Goal: Transaction & Acquisition: Purchase product/service

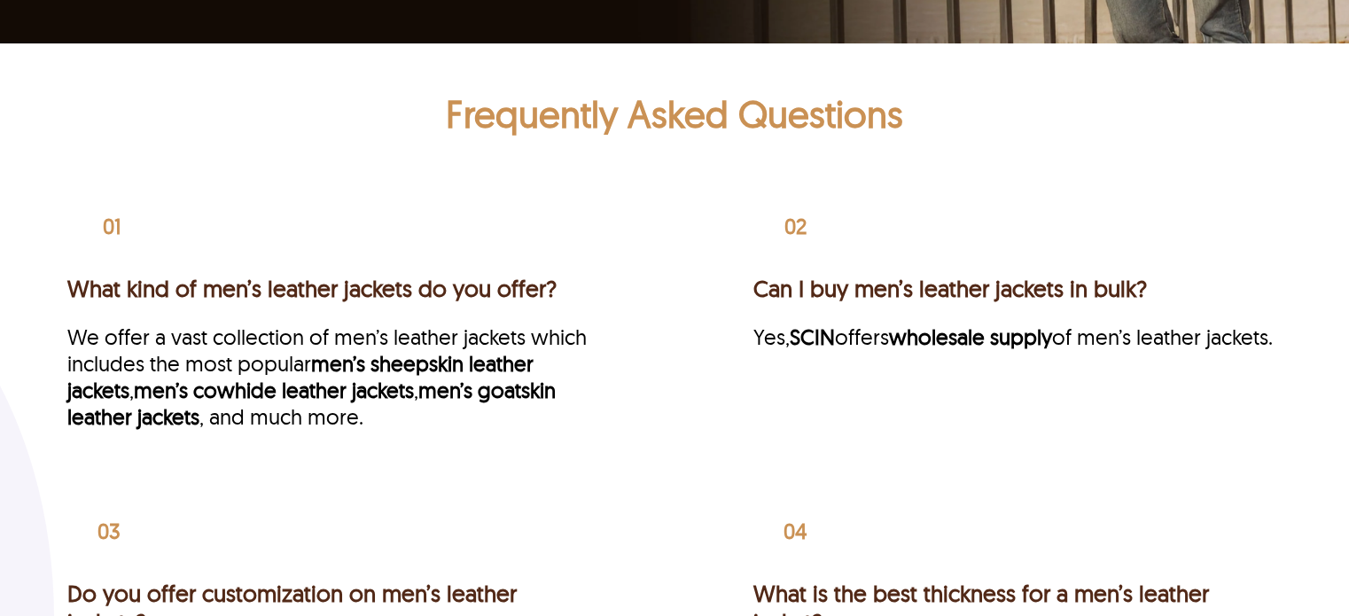
scroll to position [3635, 0]
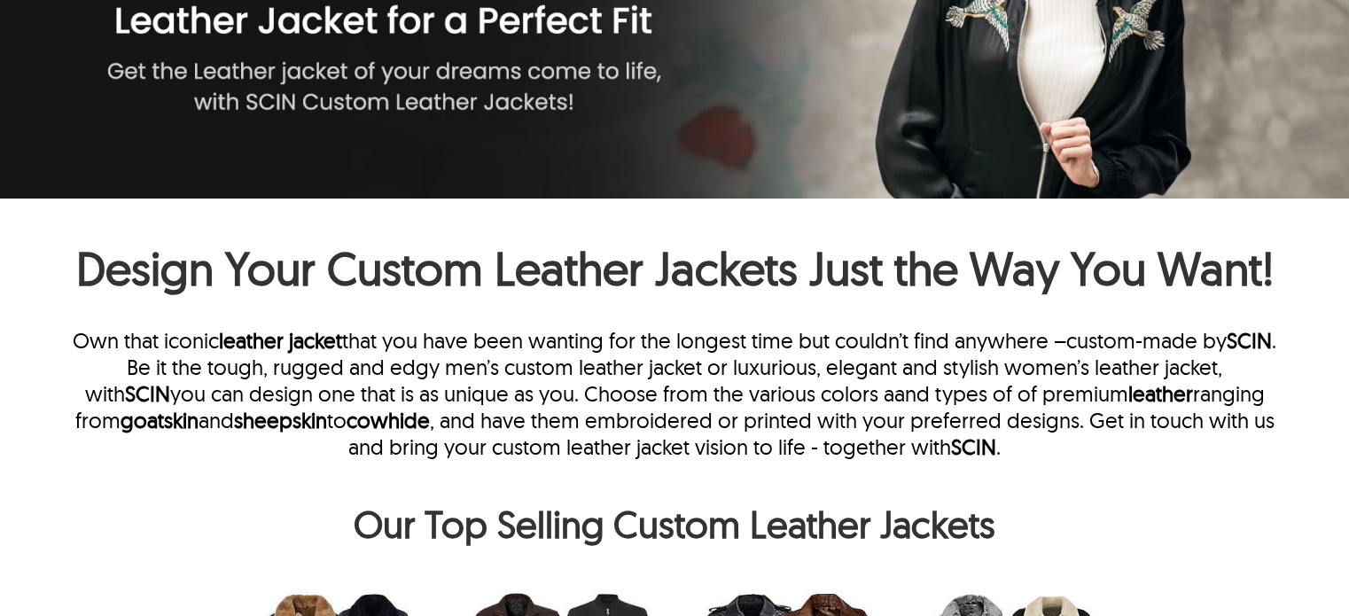
scroll to position [709, 0]
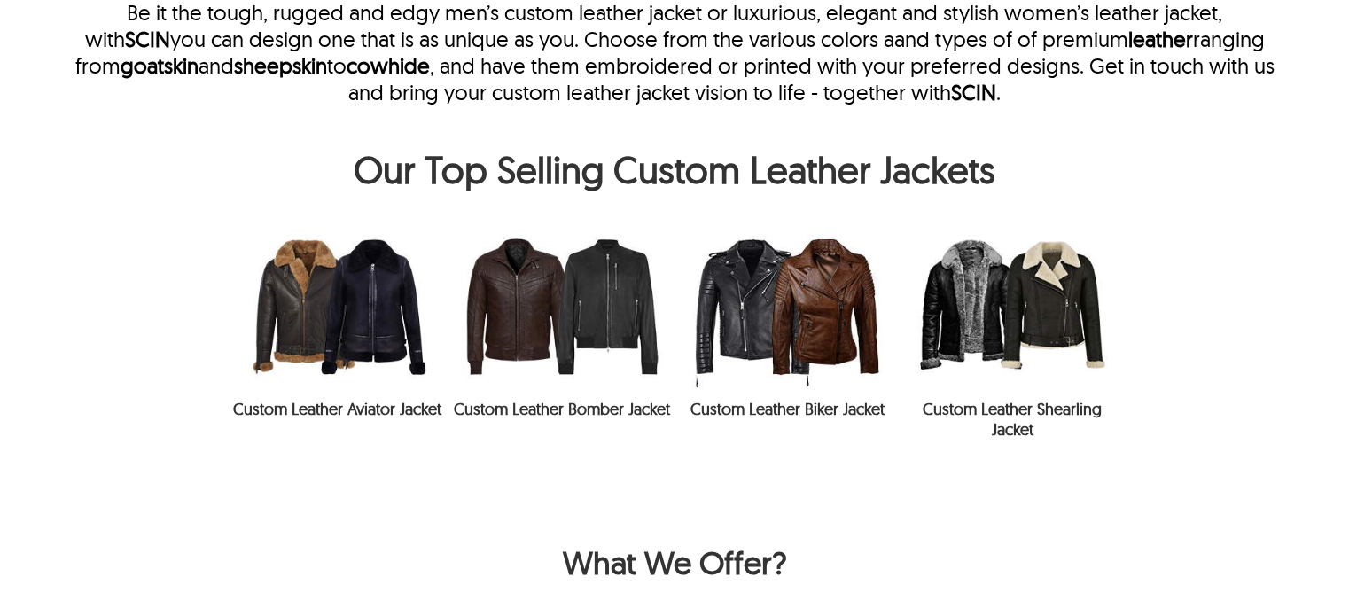
click at [544, 334] on img at bounding box center [561, 306] width 225 height 166
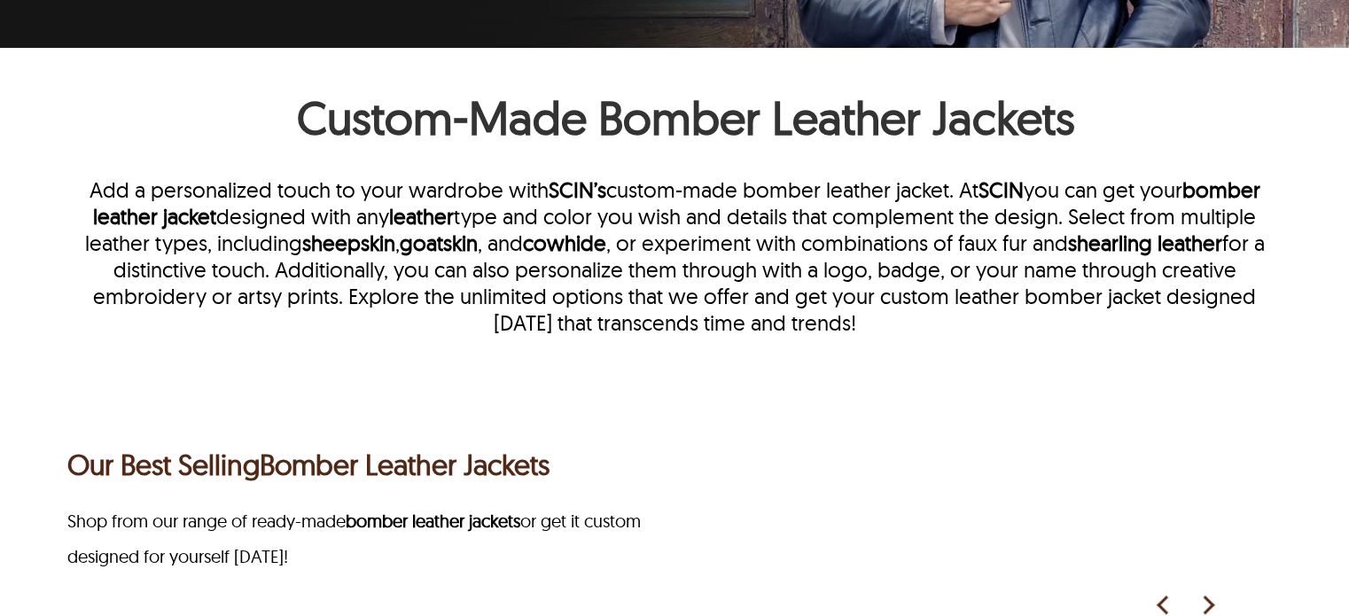
scroll to position [383, 0]
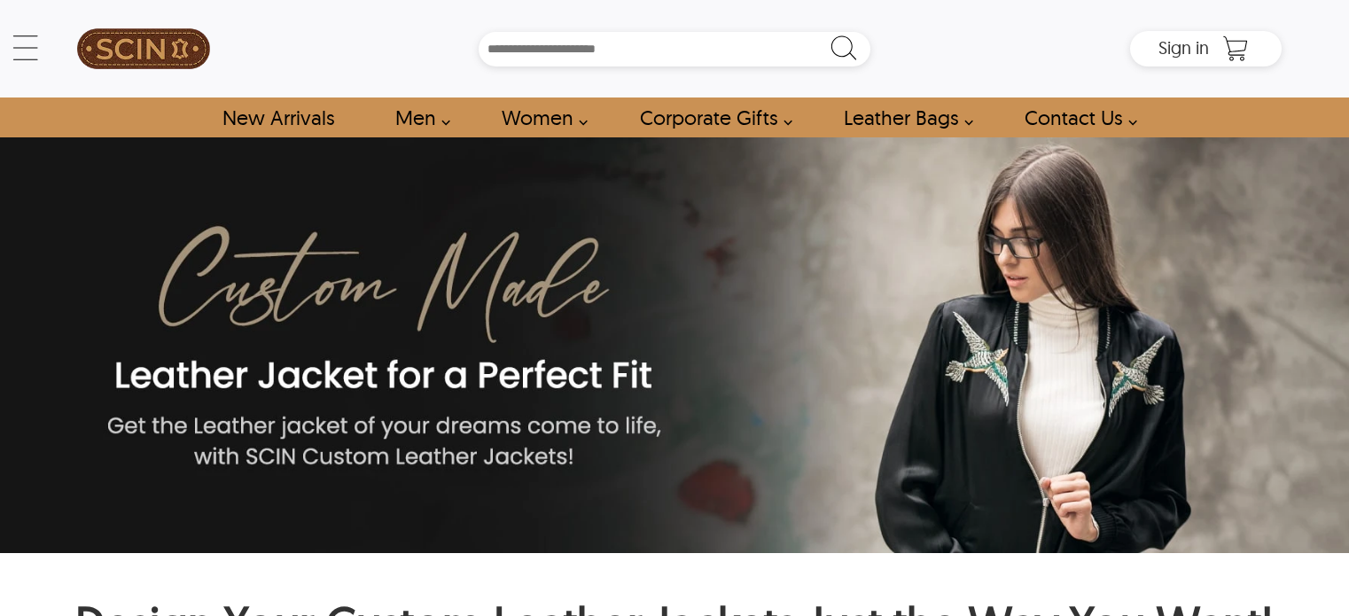
scroll to position [709, 0]
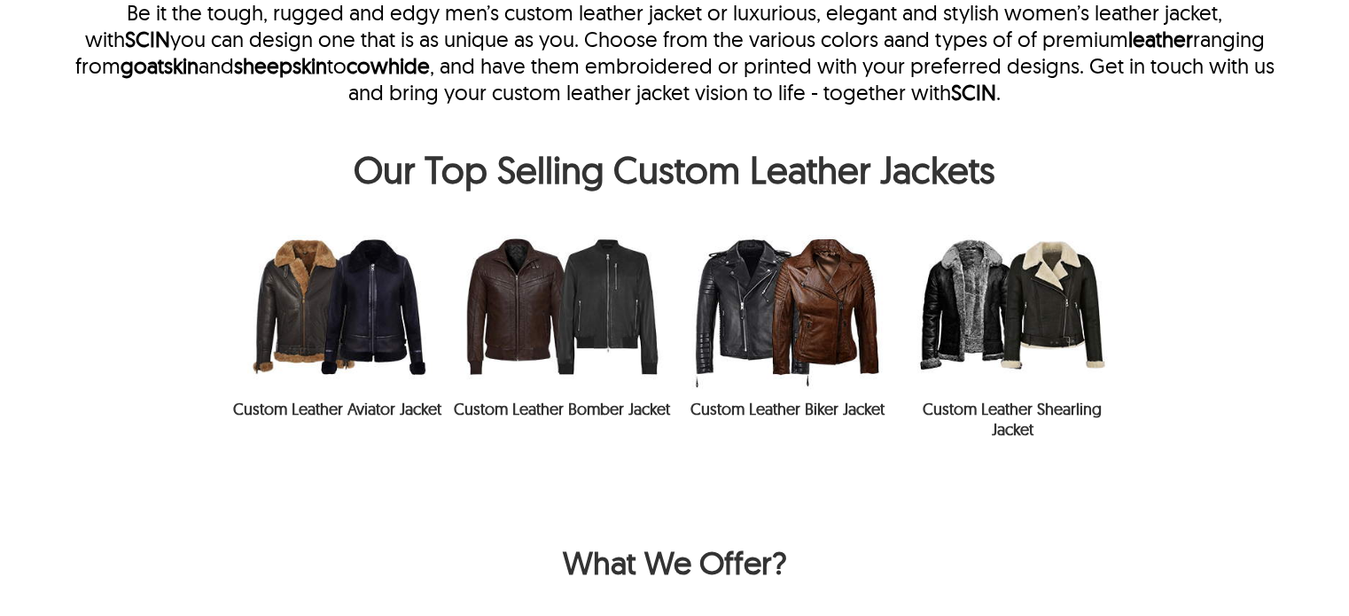
click at [503, 325] on img at bounding box center [561, 306] width 225 height 166
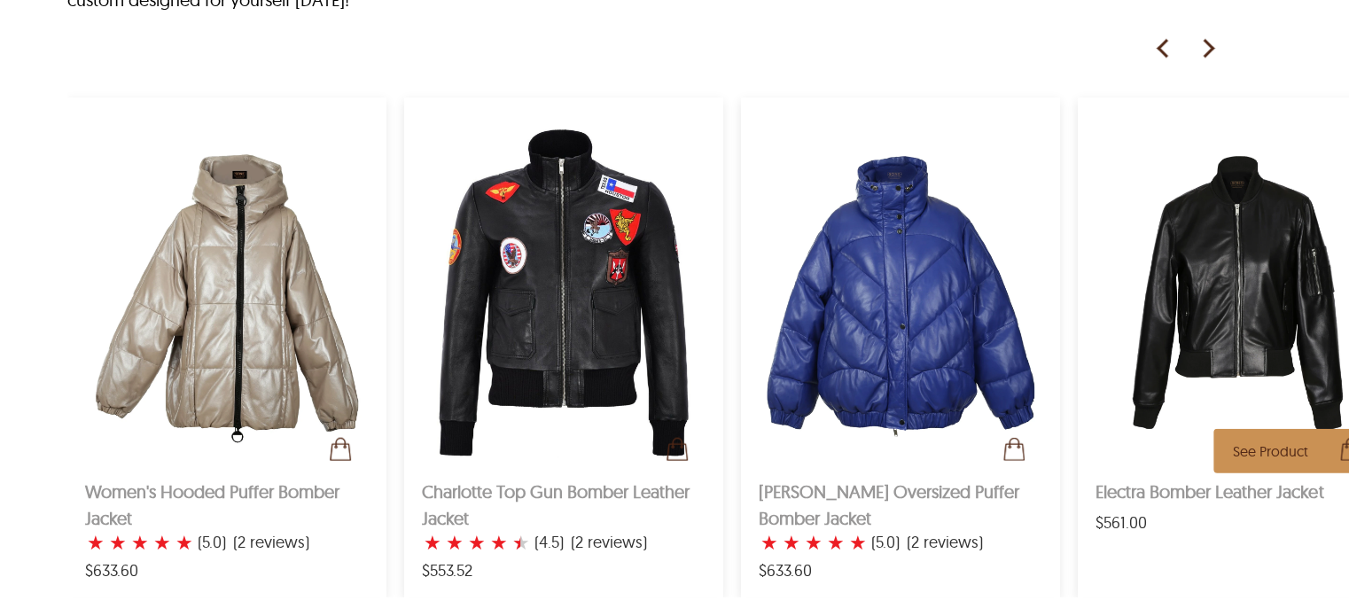
scroll to position [1684, 0]
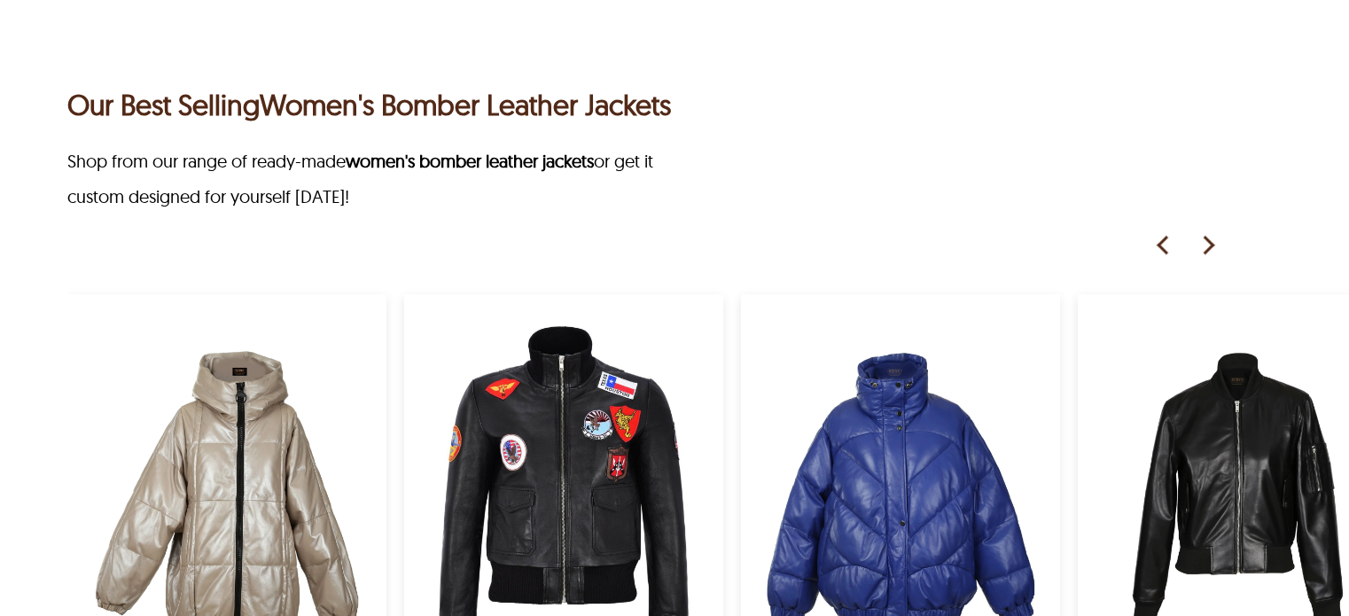
click at [1199, 241] on img at bounding box center [1207, 245] width 27 height 27
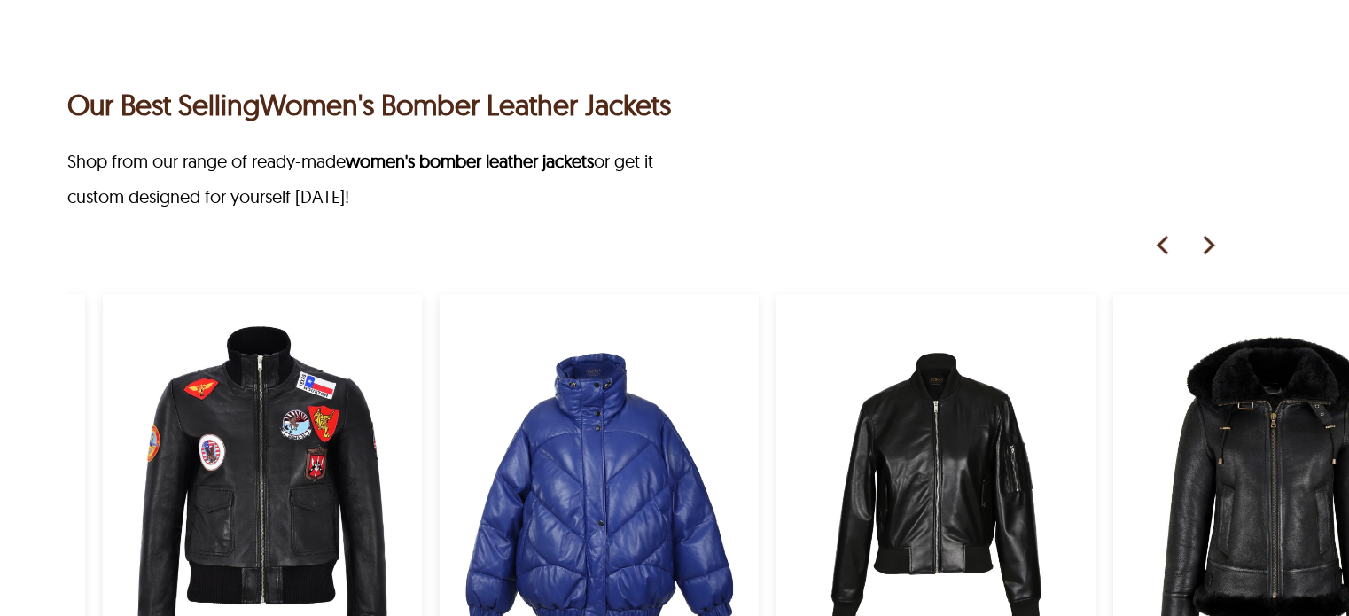
click at [1201, 243] on img at bounding box center [1207, 245] width 27 height 27
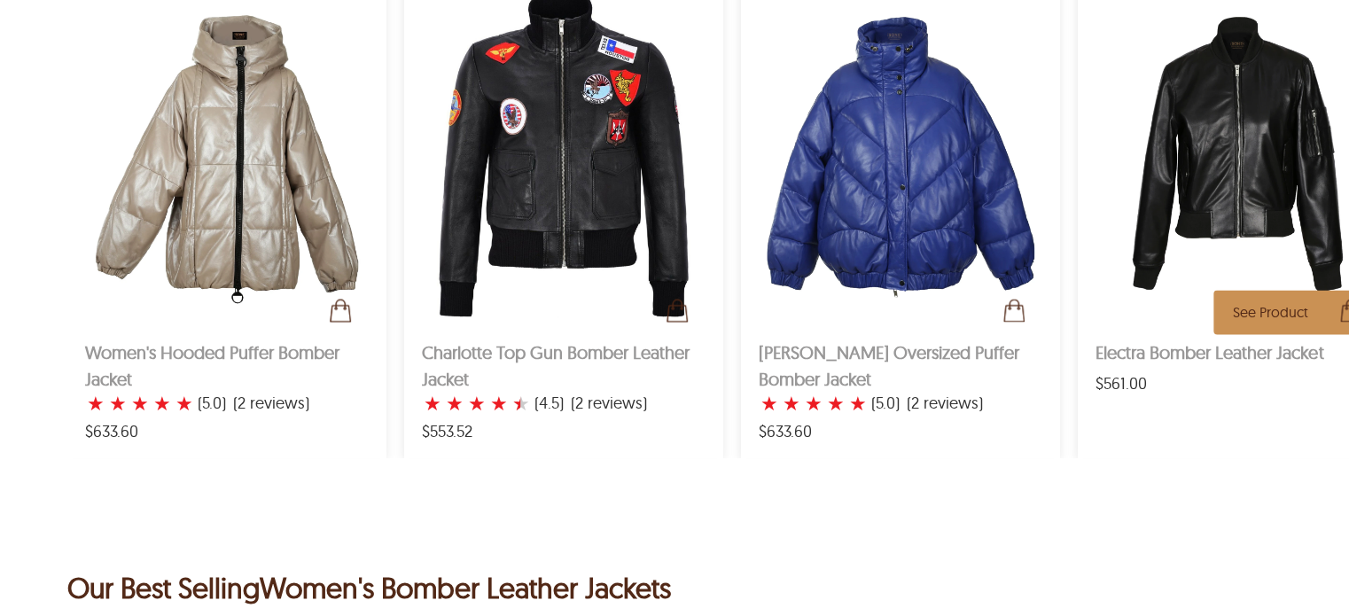
scroll to position [1064, 0]
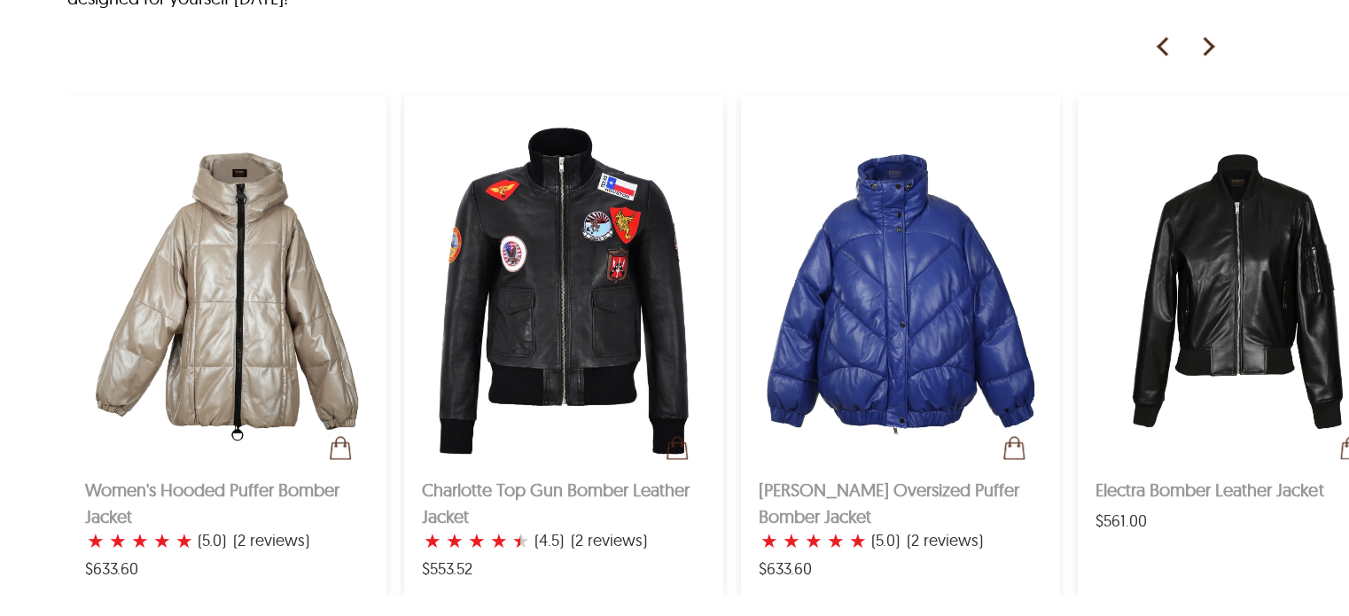
click at [1208, 42] on img at bounding box center [1207, 47] width 27 height 27
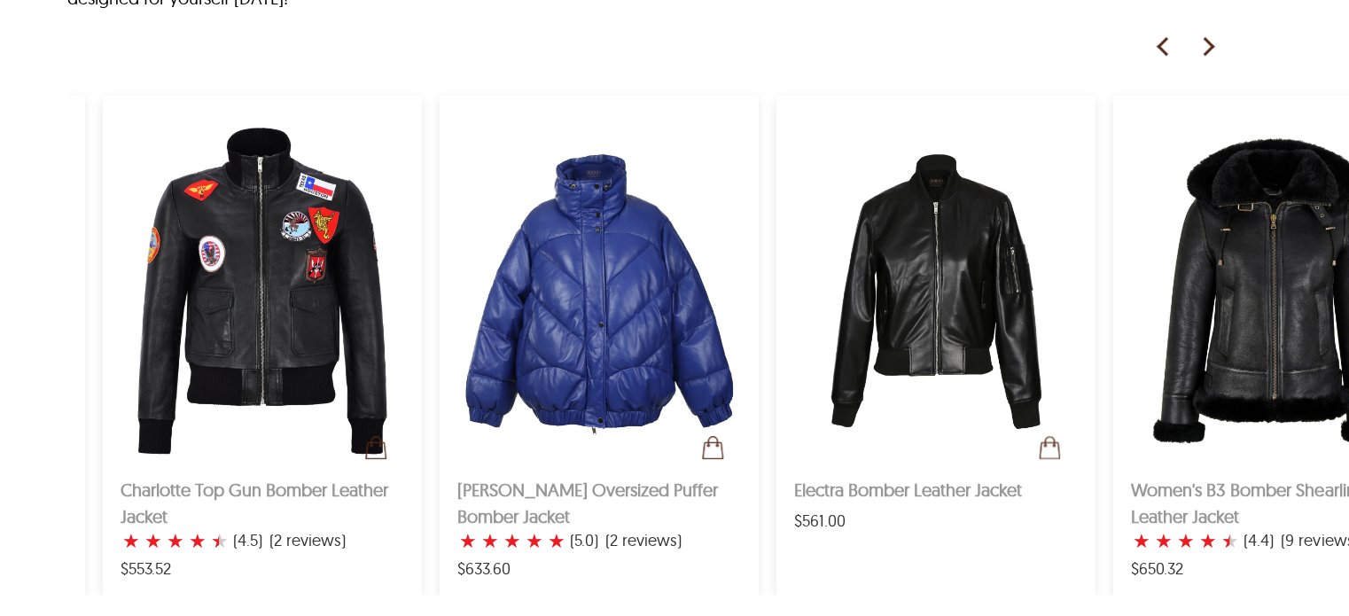
click at [1208, 42] on img at bounding box center [1207, 47] width 27 height 27
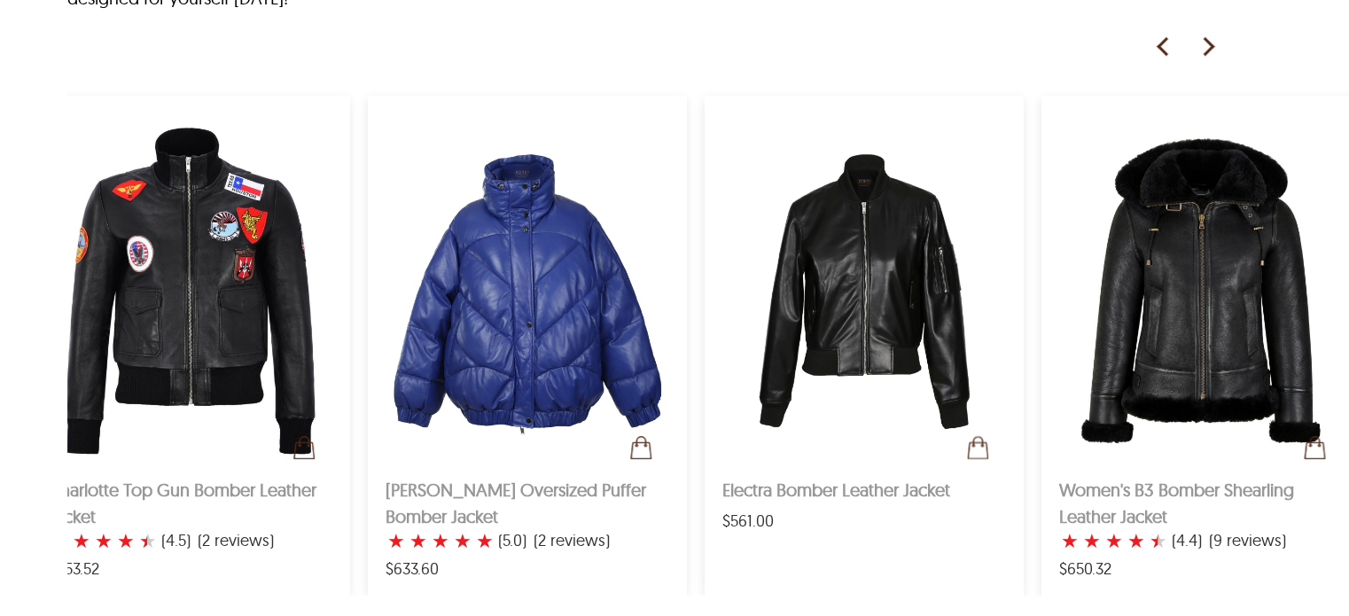
click at [1208, 42] on img at bounding box center [1207, 47] width 27 height 27
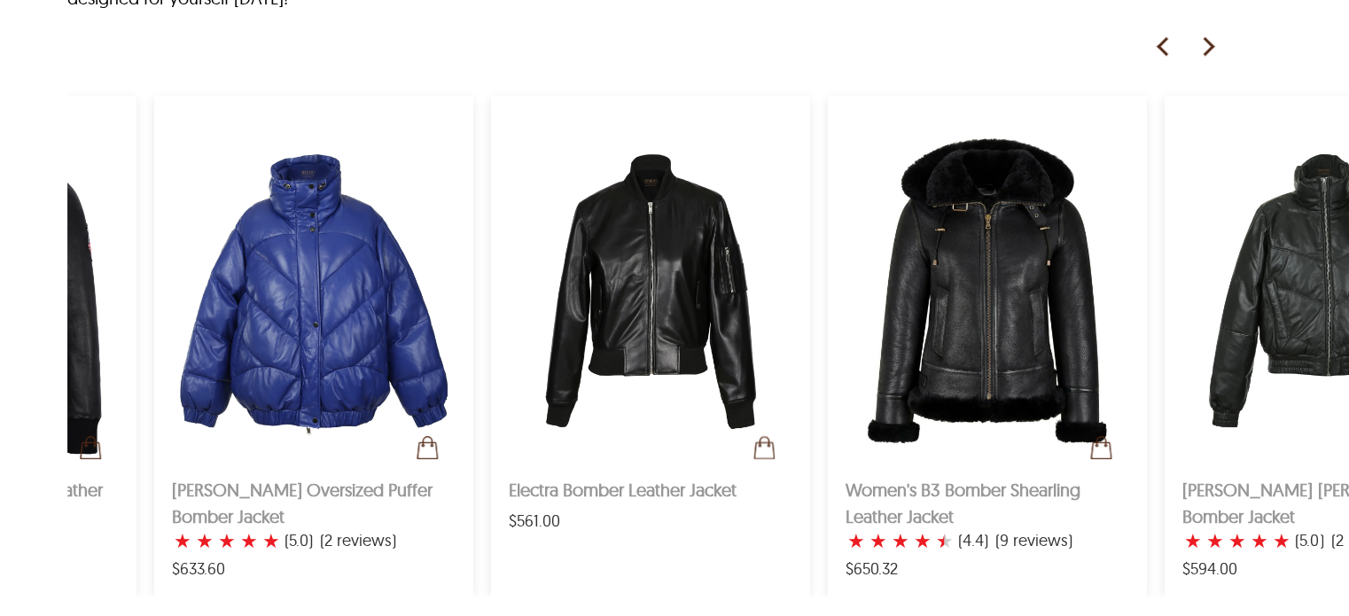
click at [1208, 42] on img at bounding box center [1207, 47] width 27 height 27
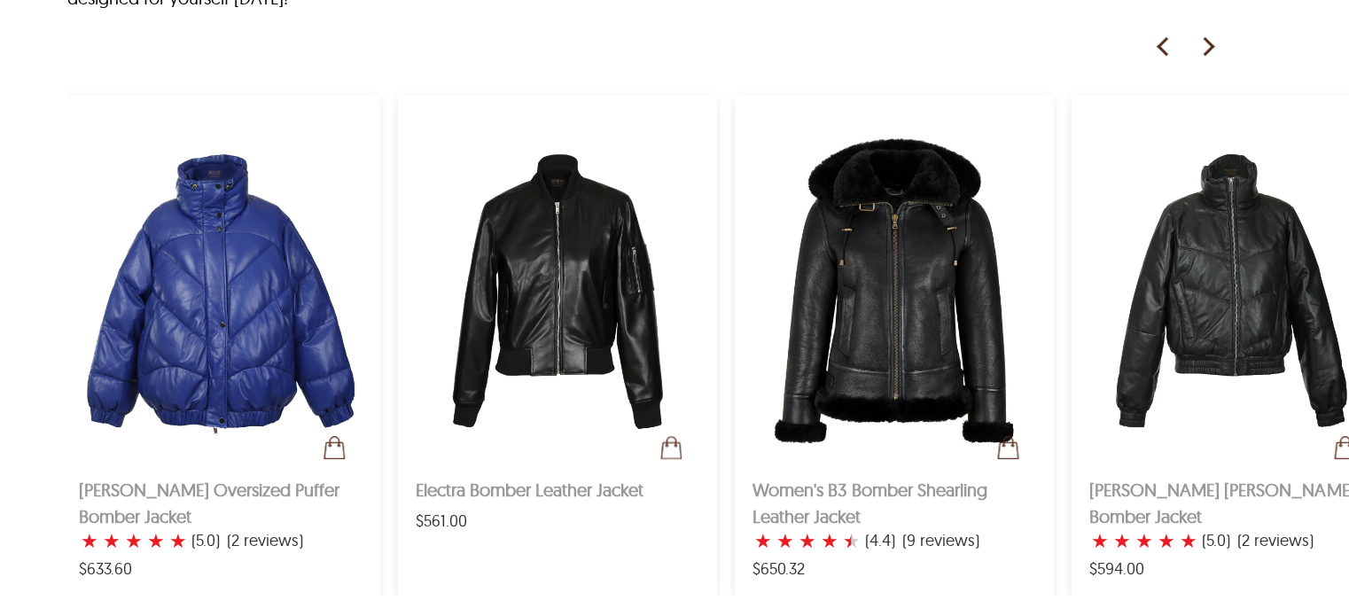
click at [1208, 42] on img at bounding box center [1207, 47] width 27 height 27
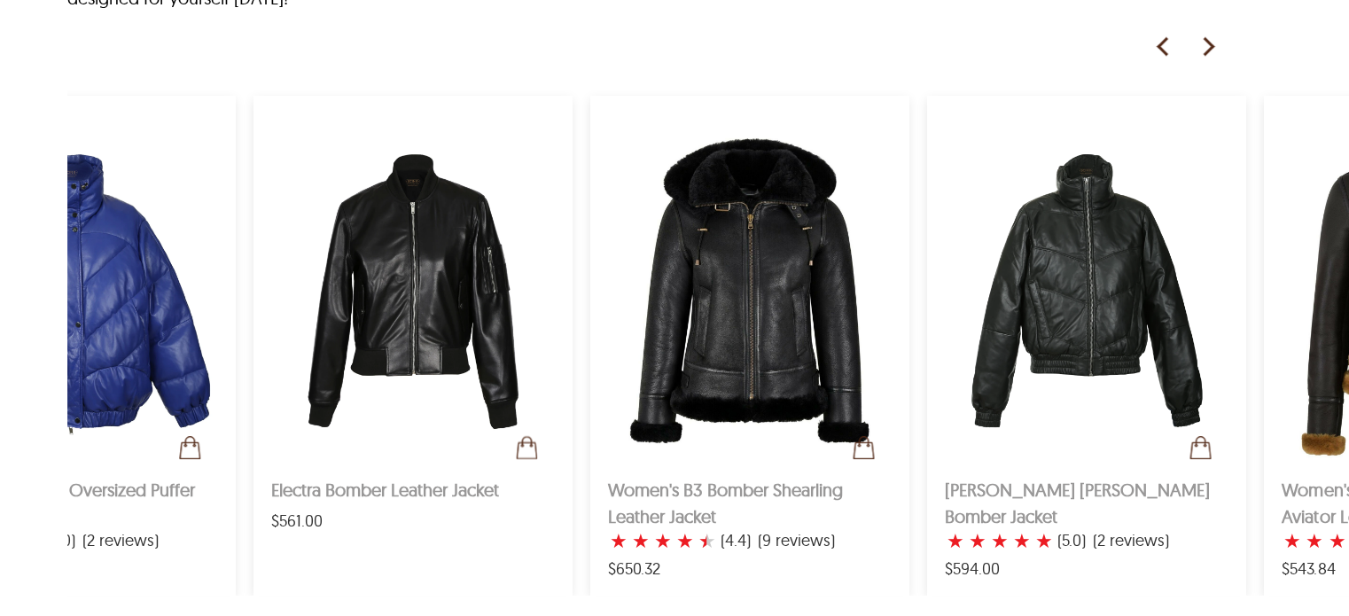
click at [1208, 42] on img at bounding box center [1207, 47] width 27 height 27
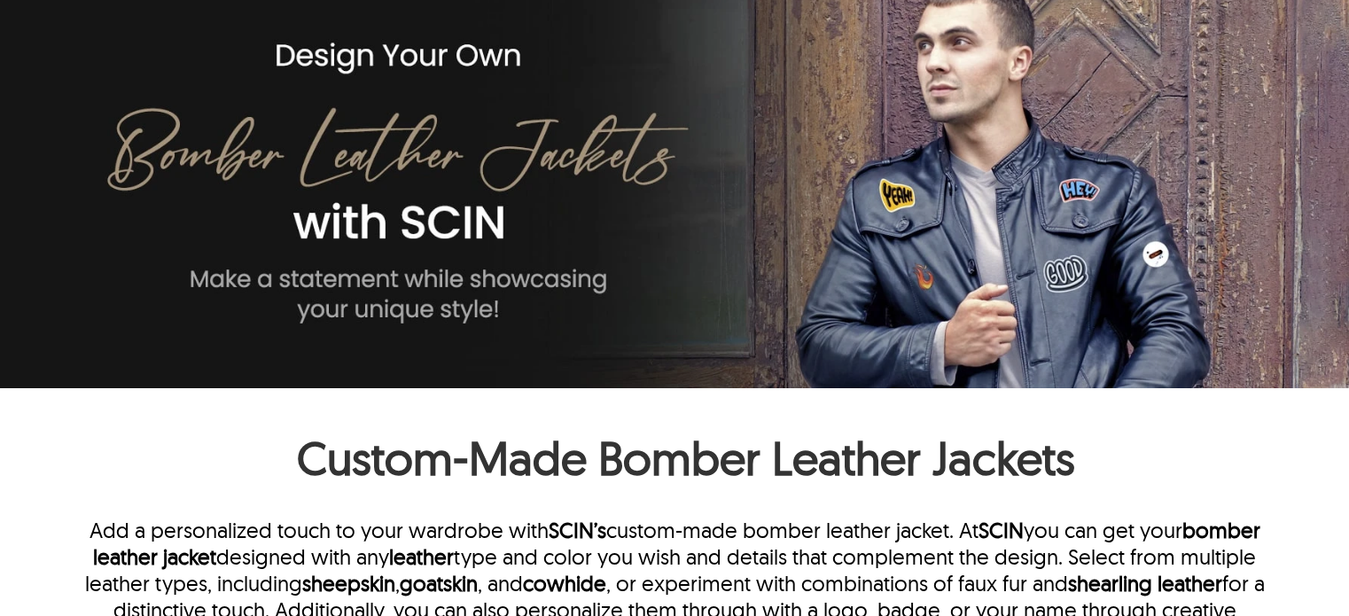
scroll to position [0, 0]
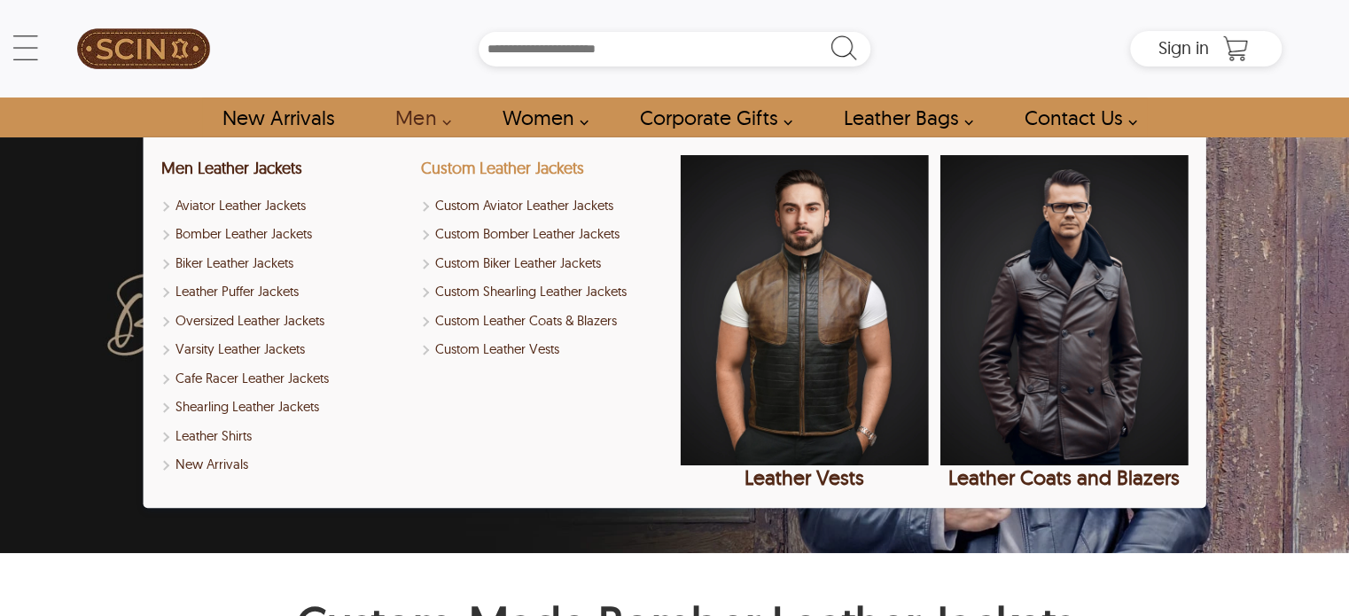
click at [518, 161] on link "Custom Leather Jackets" at bounding box center [501, 168] width 163 height 20
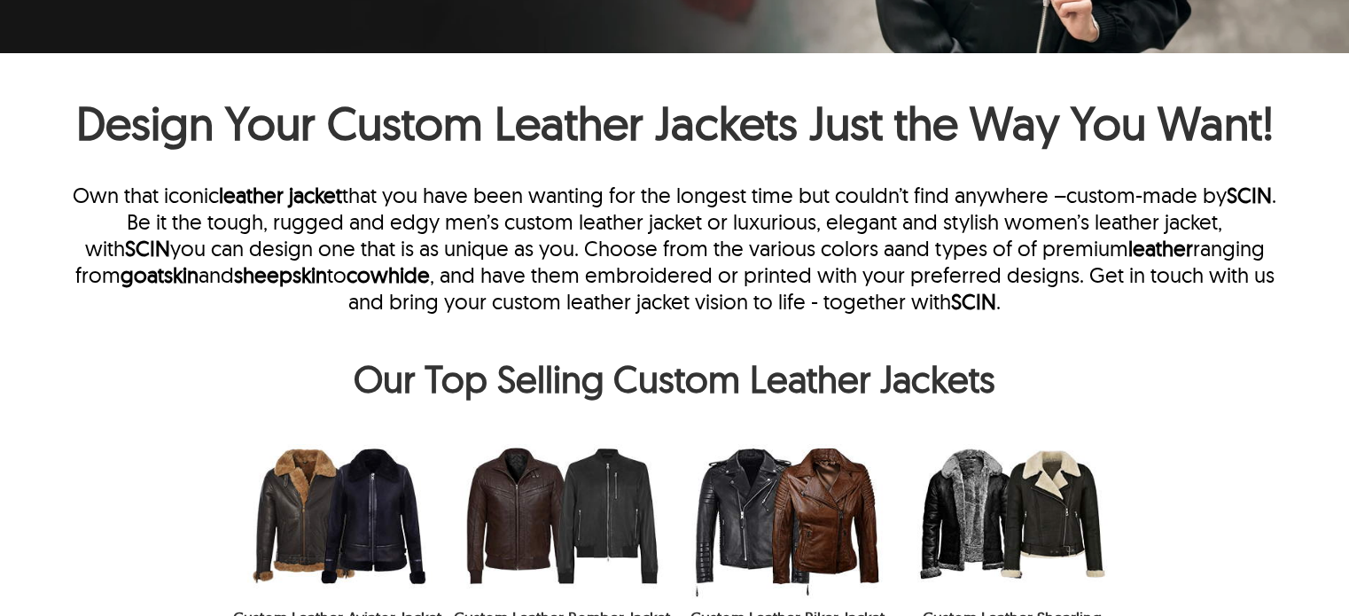
scroll to position [709, 0]
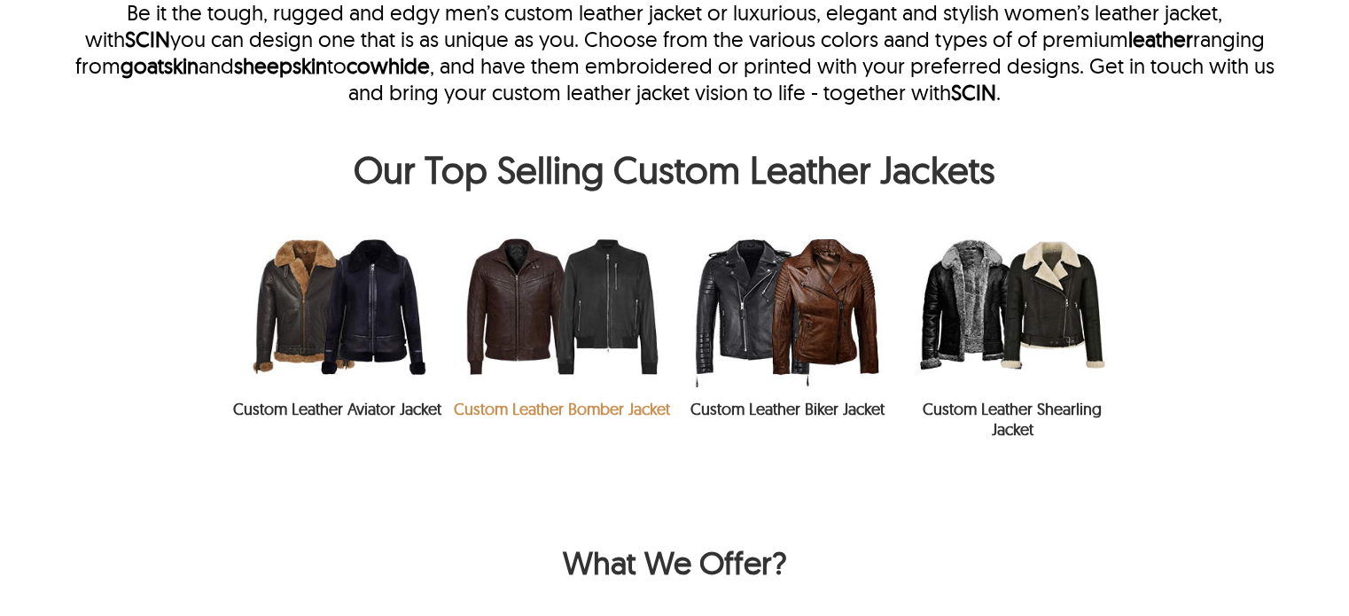
click at [621, 407] on link "Custom Leather Bomber Jacket" at bounding box center [562, 409] width 216 height 20
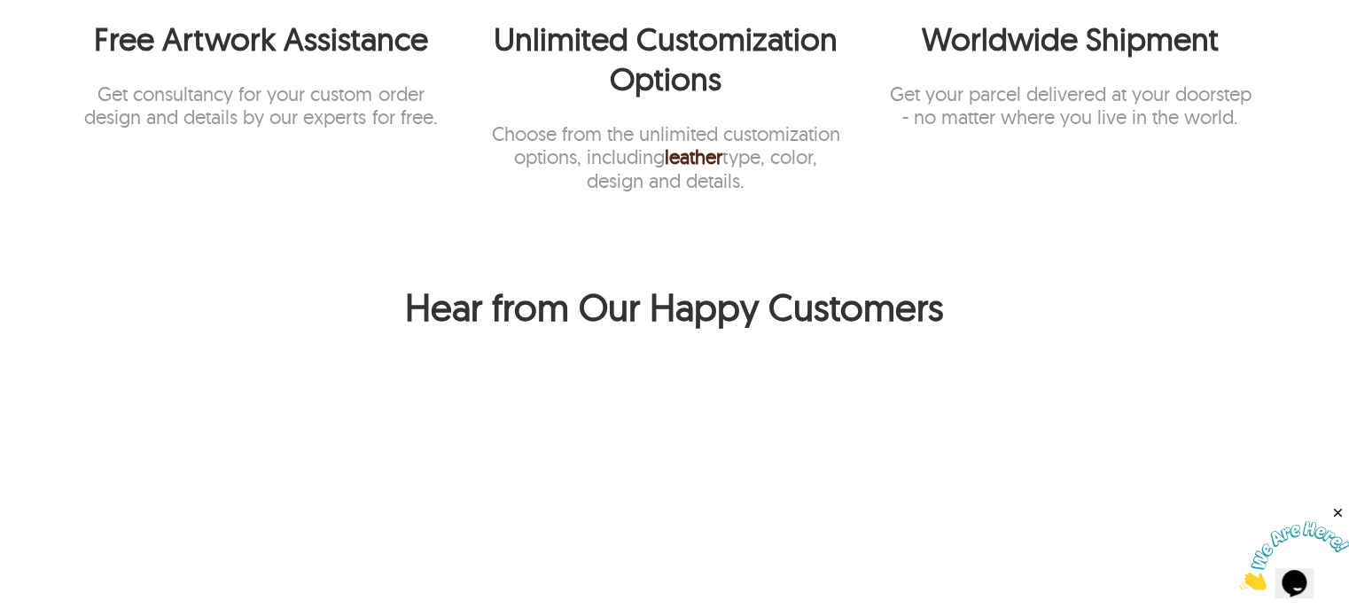
scroll to position [3546, 0]
